Goal: Task Accomplishment & Management: Manage account settings

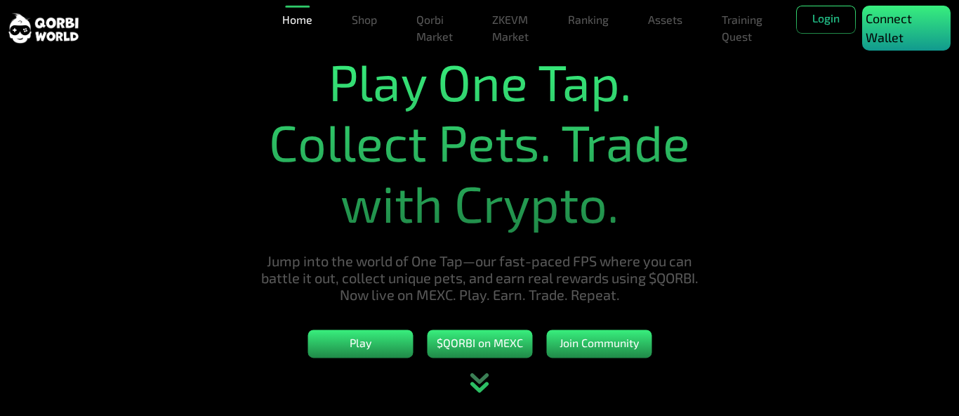
click at [879, 32] on p "Connect Wallet" at bounding box center [905, 28] width 81 height 38
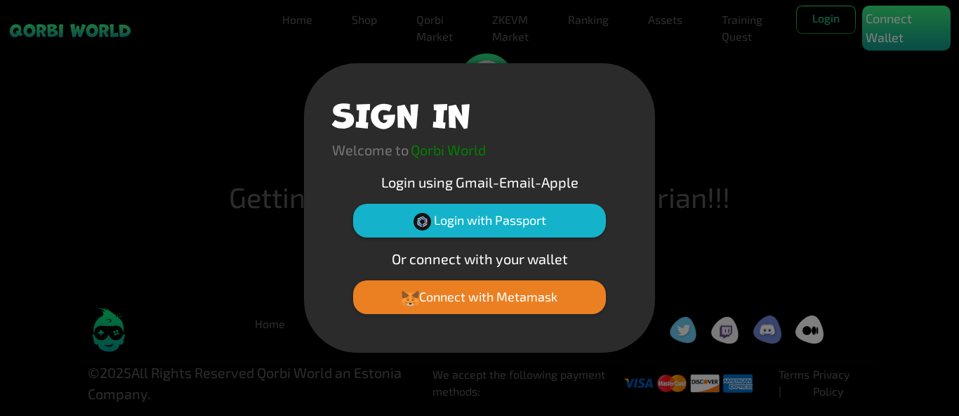
click at [705, 256] on div "SIGN IN Welcome to Qorbi World Login using Gmail-Email-Apple Login with Passpor…" at bounding box center [479, 208] width 959 height 416
click at [554, 293] on button "Connect with Metamask" at bounding box center [479, 297] width 253 height 34
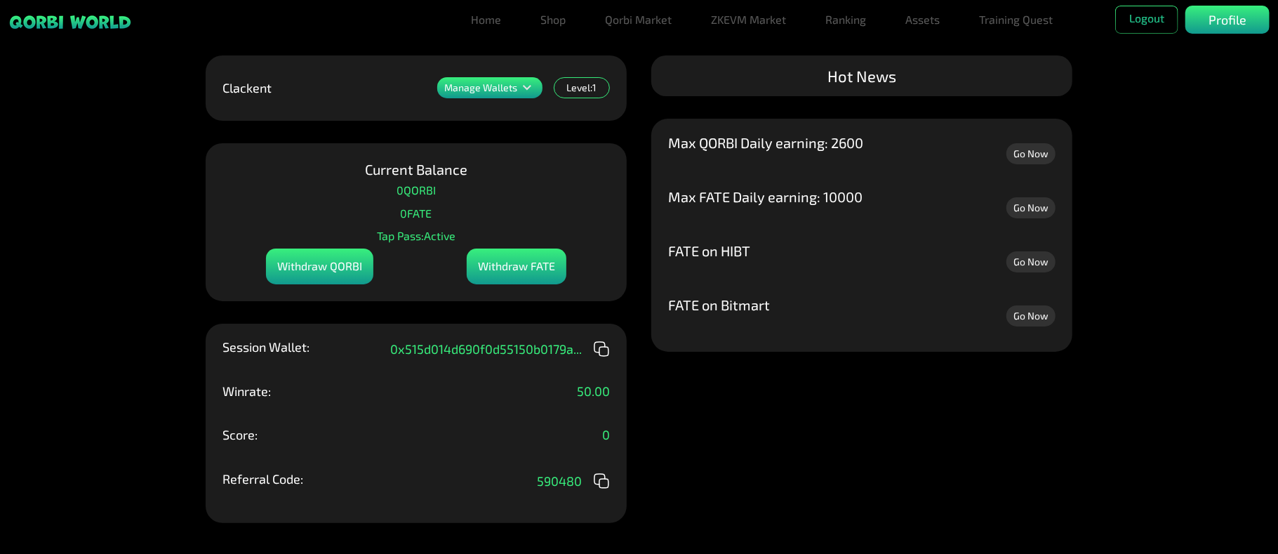
drag, startPoint x: 897, startPoint y: 1, endPoint x: 764, endPoint y: 404, distance: 424.9
click at [764, 404] on div "Manage Wallets Add one or more wallets to showcase all your Items in one place.…" at bounding box center [639, 277] width 1278 height 554
click at [508, 88] on p "Manage Wallets" at bounding box center [480, 88] width 73 height 10
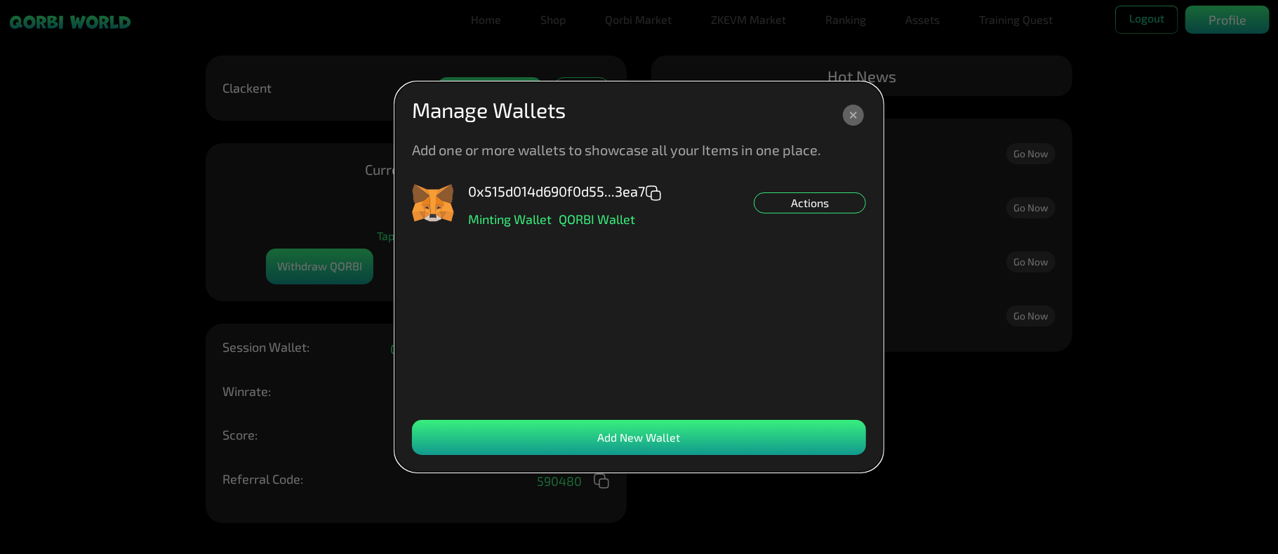
click at [859, 116] on icon at bounding box center [853, 115] width 21 height 21
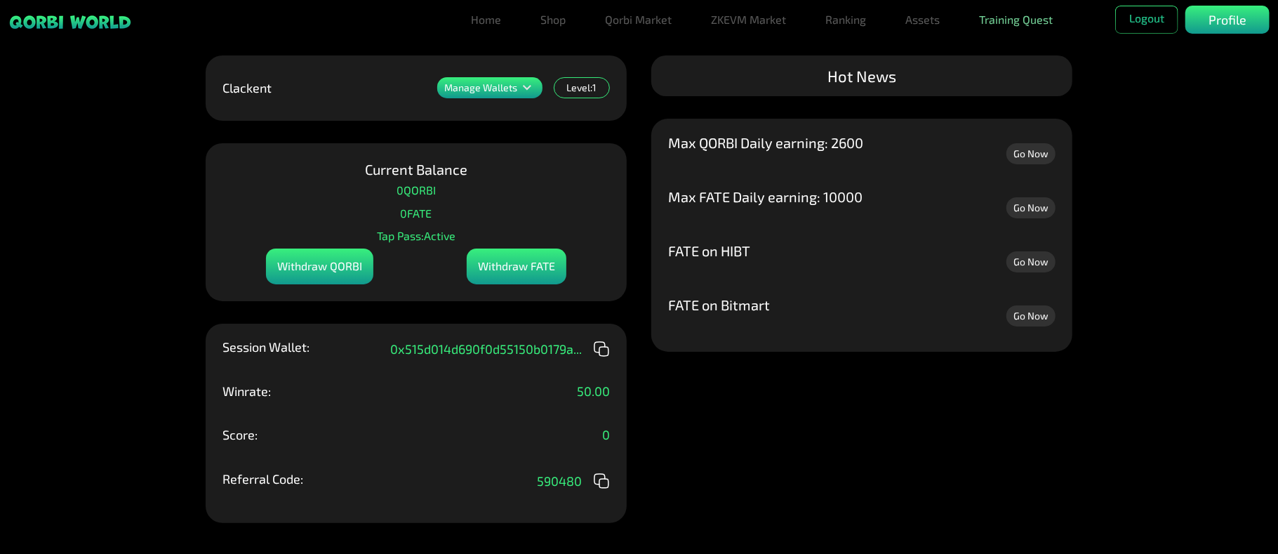
click at [958, 20] on link "Training Quest" at bounding box center [1016, 20] width 85 height 28
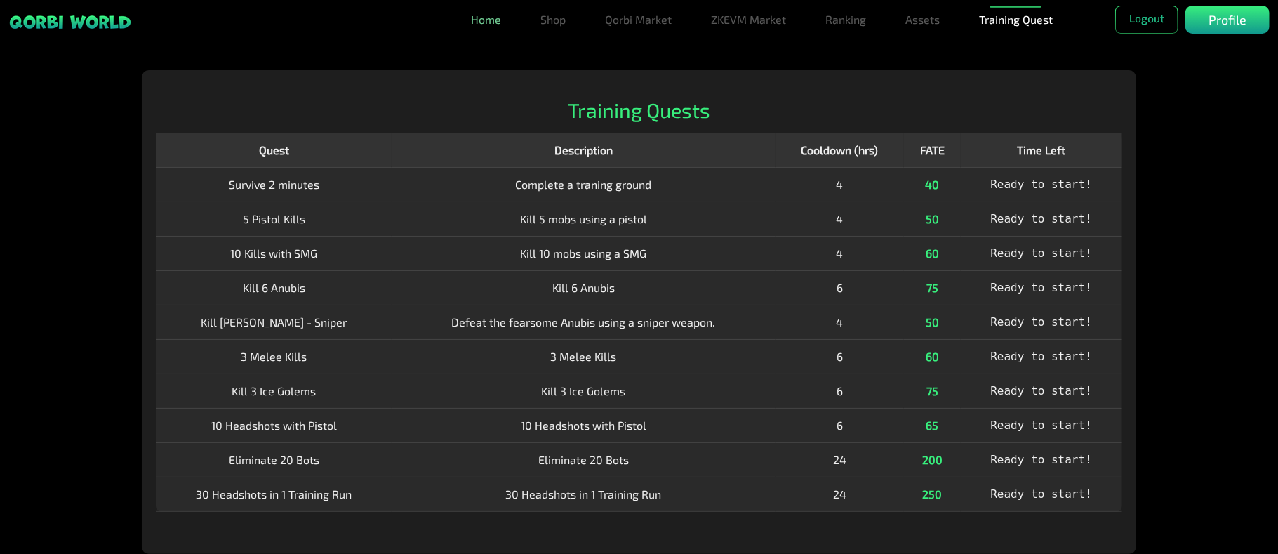
click at [486, 20] on link "Home" at bounding box center [485, 20] width 41 height 28
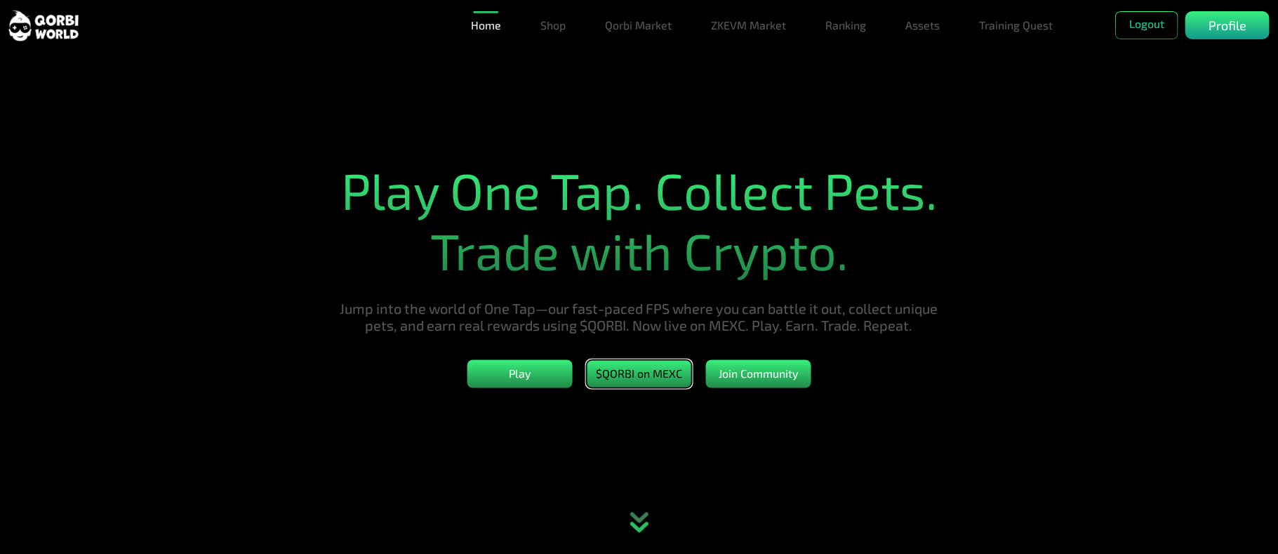
click at [679, 388] on button "$QORBI on MEXC" at bounding box center [639, 374] width 105 height 28
click at [958, 32] on button "Logout" at bounding box center [1146, 25] width 63 height 28
